Goal: Navigation & Orientation: Find specific page/section

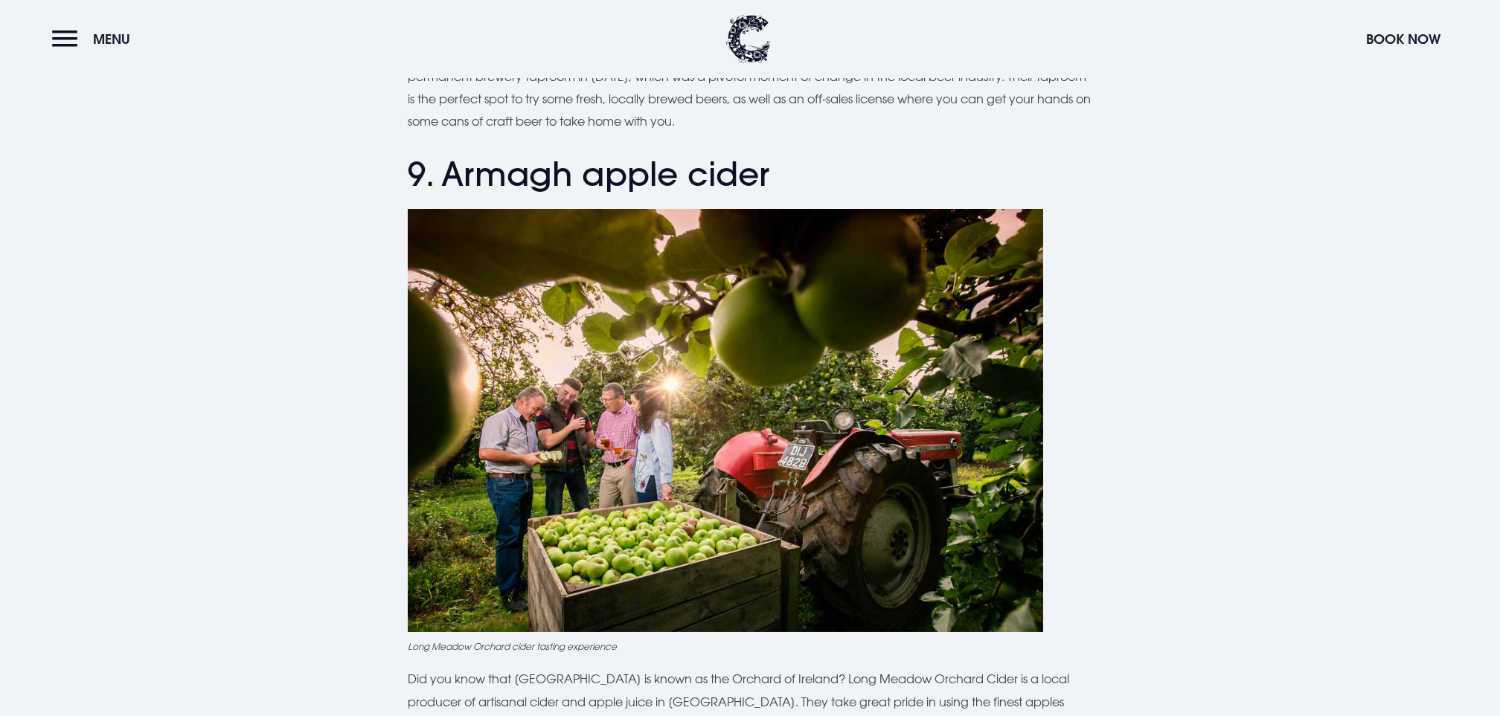
scroll to position [4388, 0]
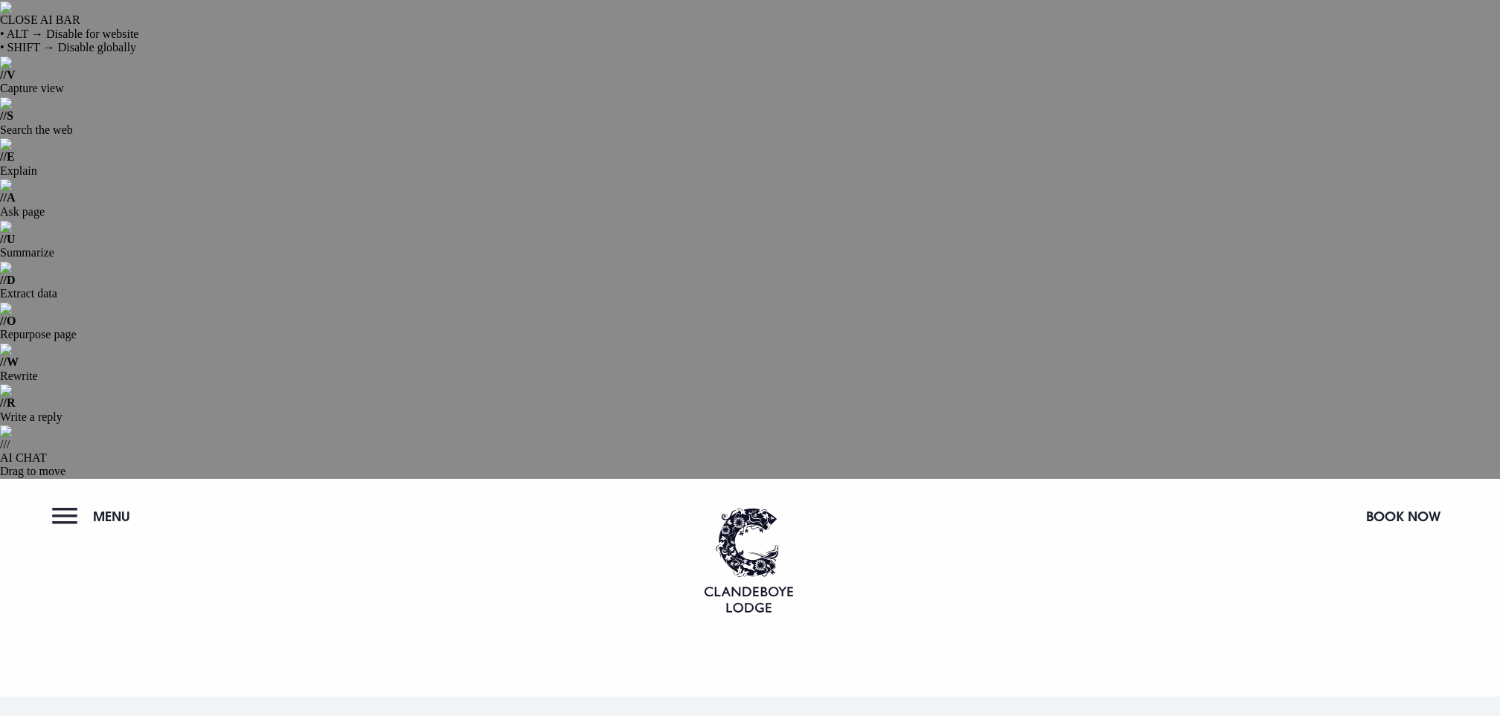
click at [107, 508] on span "Menu" at bounding box center [111, 516] width 37 height 17
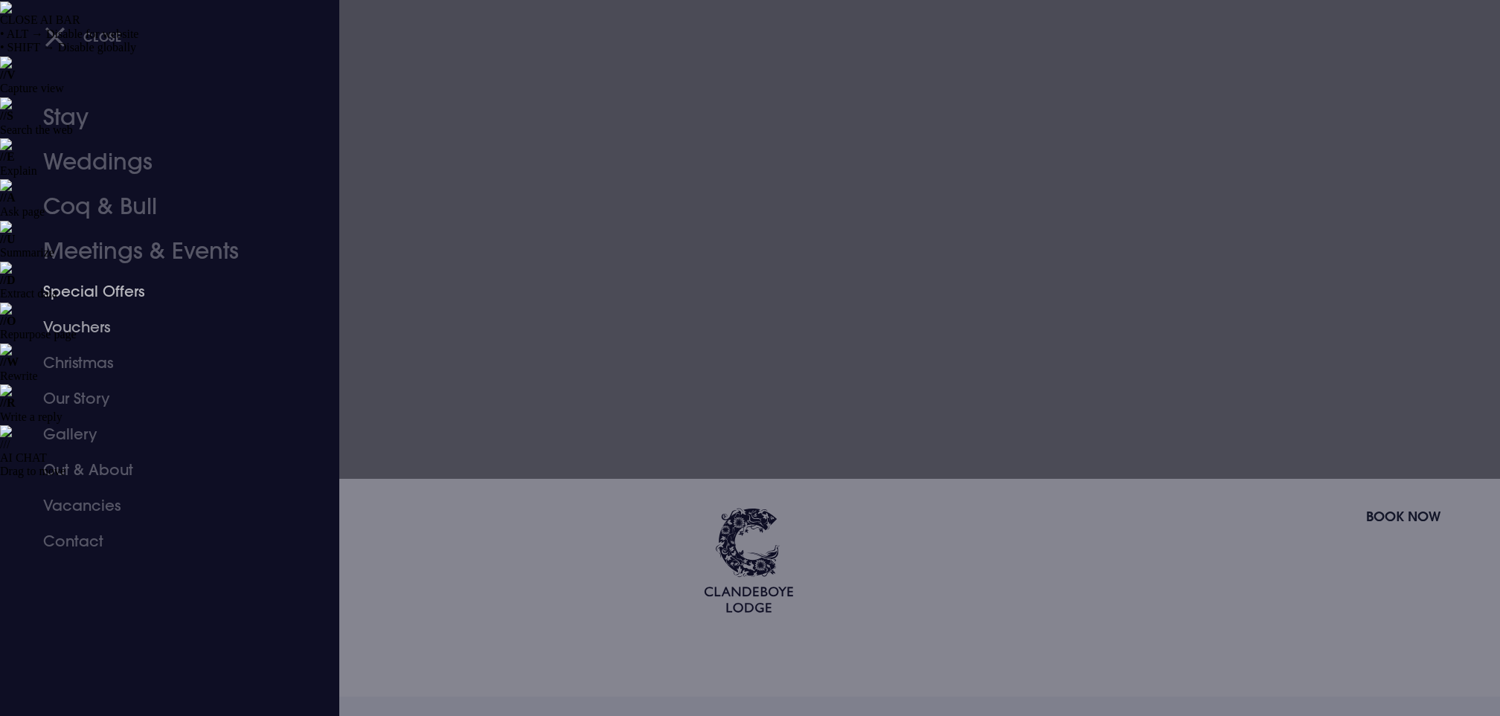
click at [102, 295] on link "Special Offers" at bounding box center [160, 292] width 235 height 36
